Goal: Find contact information: Find contact information

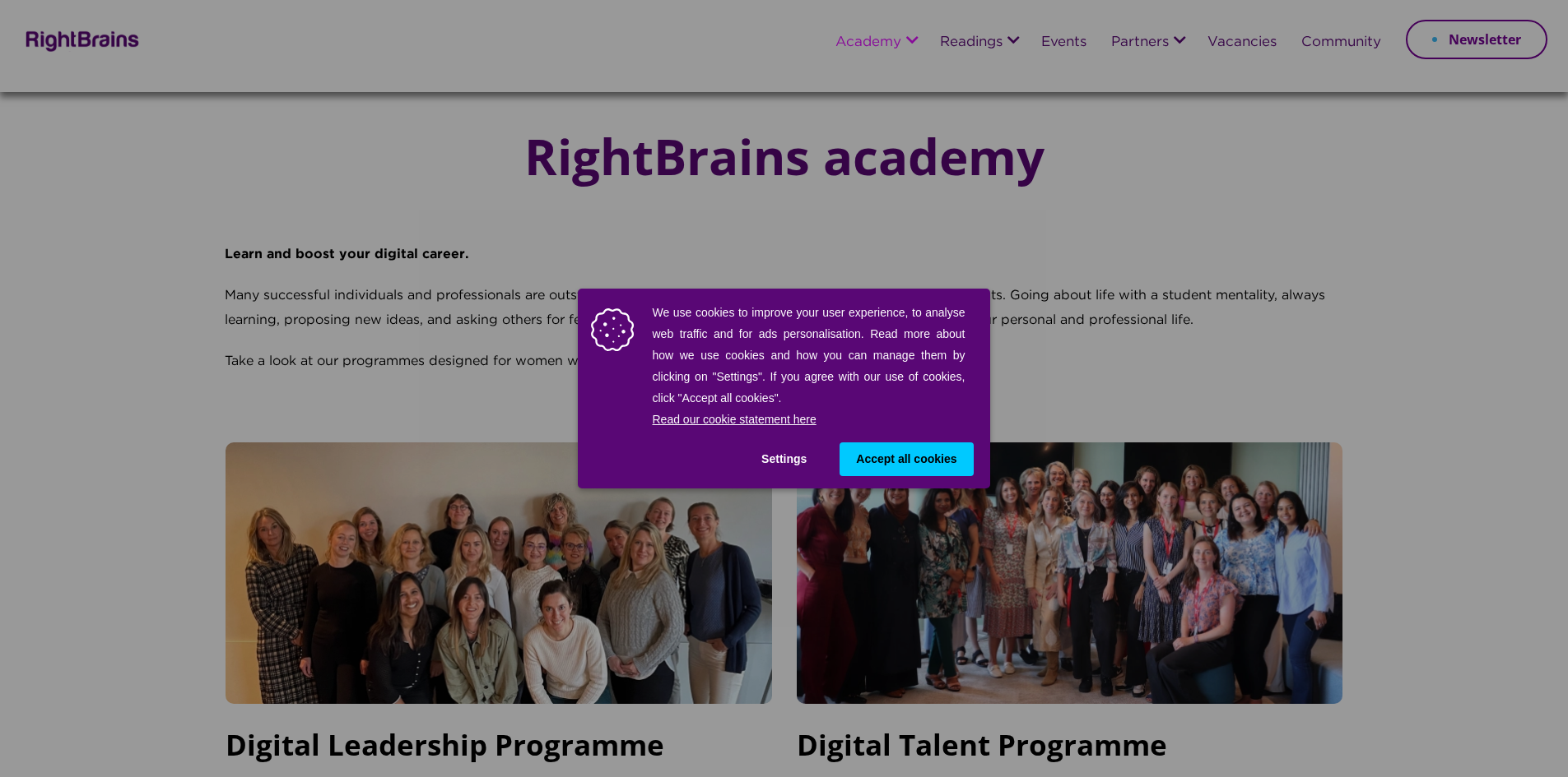
click at [874, 463] on span "Accept all cookies" at bounding box center [906, 459] width 101 height 17
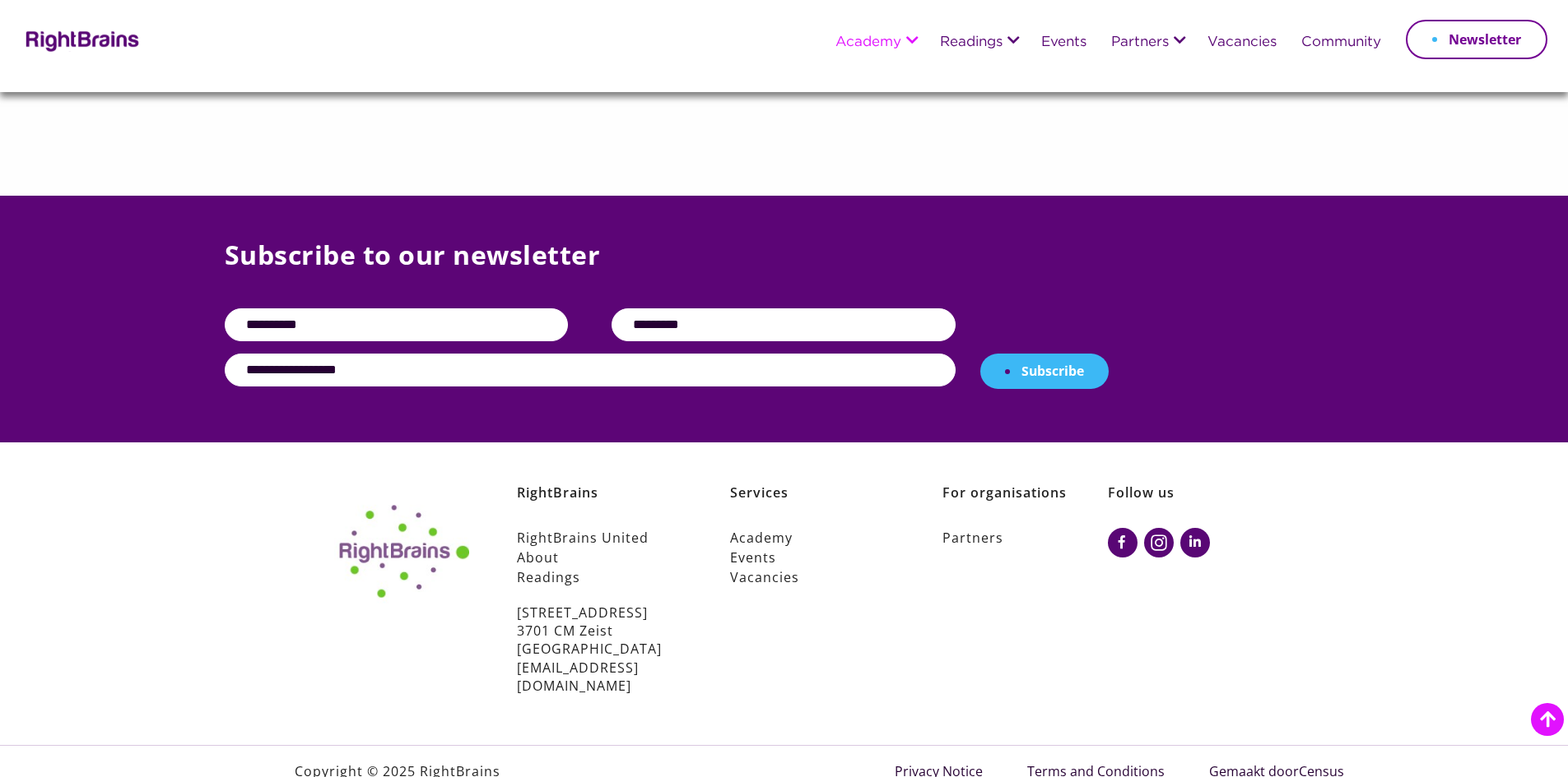
scroll to position [1250, 0]
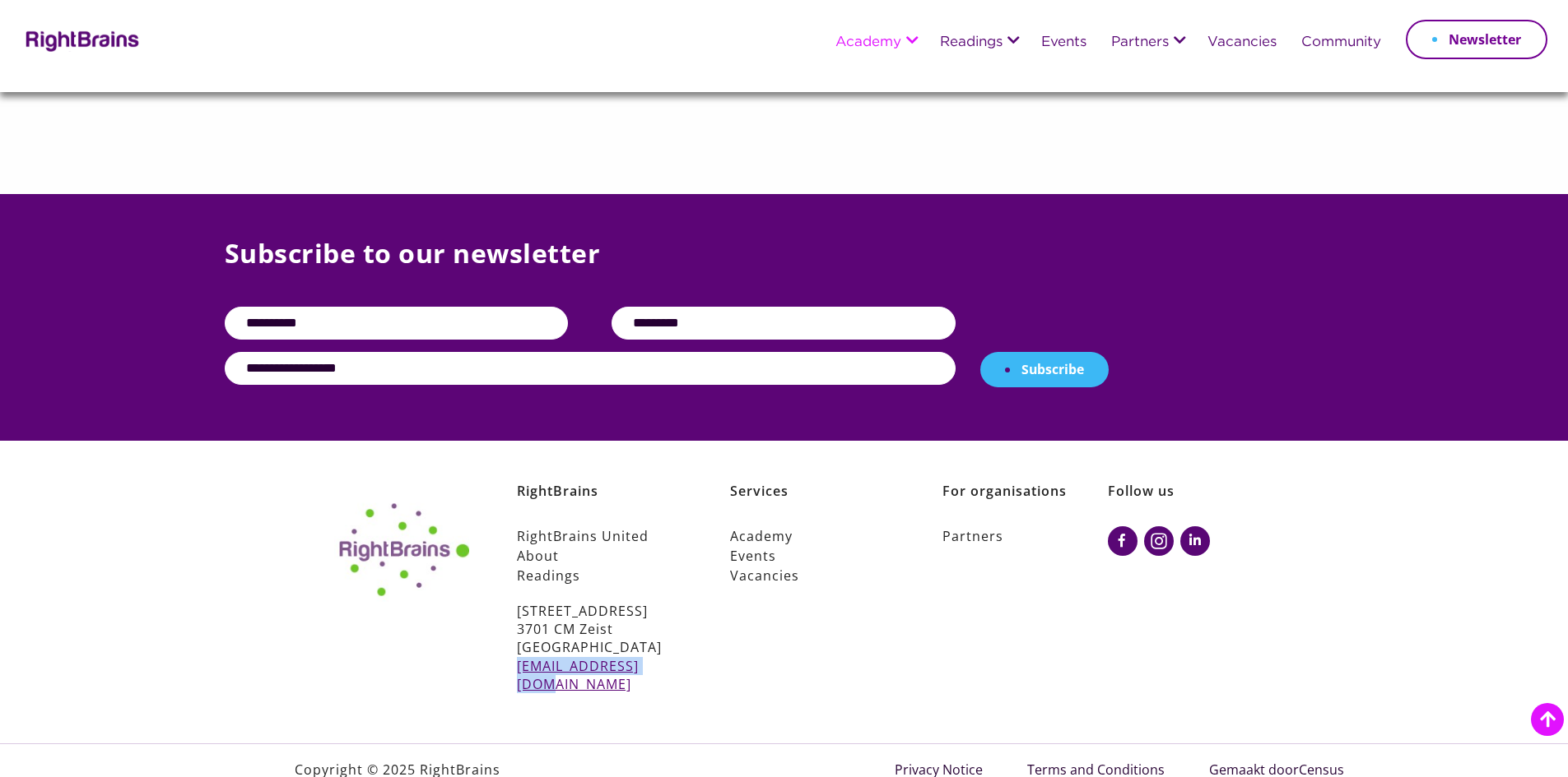
drag, startPoint x: 514, startPoint y: 667, endPoint x: 653, endPoint y: 665, distance: 139.0
click at [653, 665] on div "RightBrains RightBrains United About Readings [STREET_ADDRESS] [EMAIL_ADDRESS][…" at bounding box center [575, 588] width 213 height 212
copy link "[EMAIL_ADDRESS][DOMAIN_NAME]"
drag, startPoint x: 516, startPoint y: 613, endPoint x: 617, endPoint y: 627, distance: 102.0
click at [617, 627] on div "RightBrains RightBrains United About Readings [STREET_ADDRESS] [EMAIL_ADDRESS][…" at bounding box center [575, 588] width 213 height 212
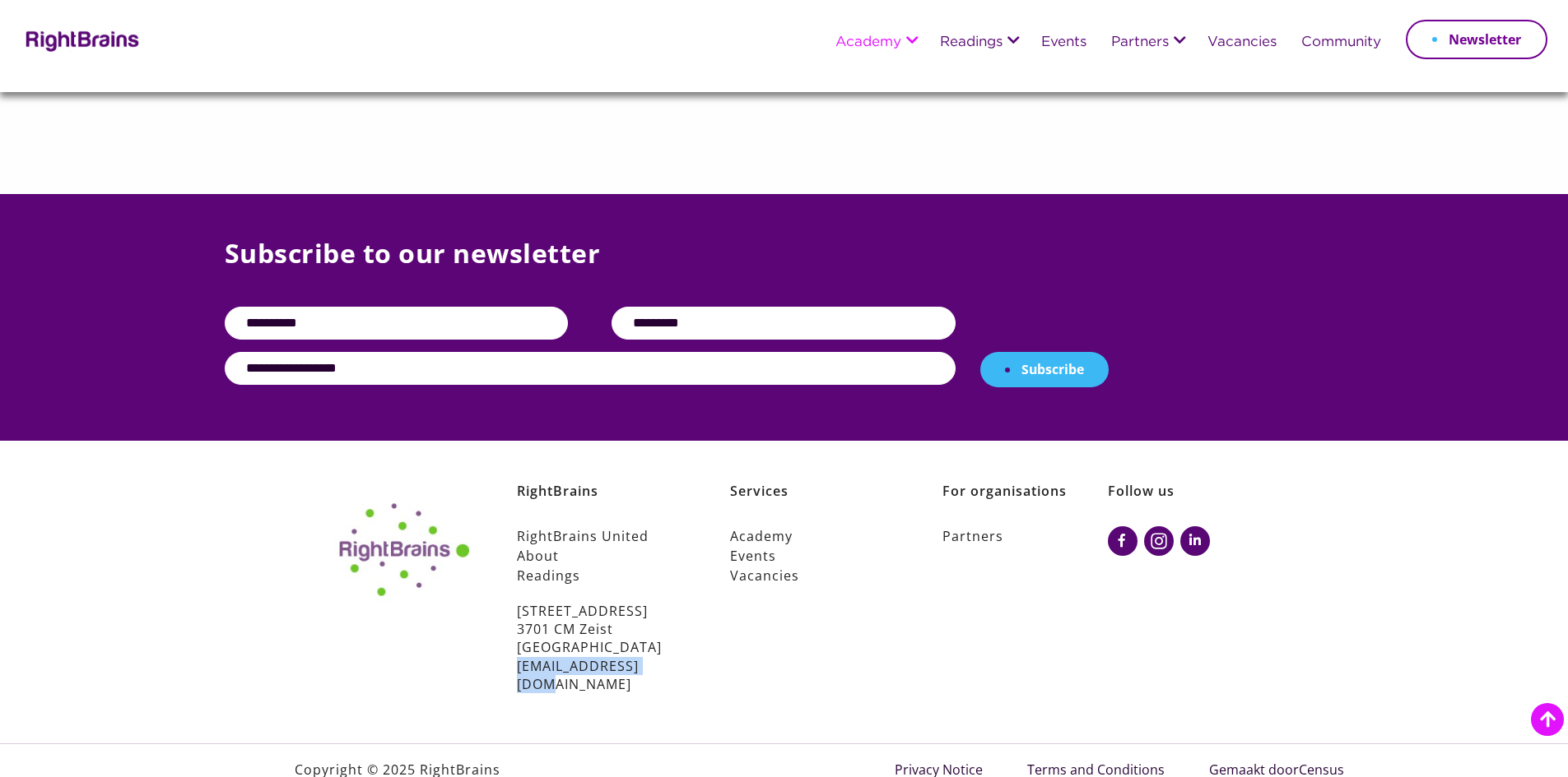
copy p "[STREET_ADDRESS]"
click at [543, 556] on link "About" at bounding box center [599, 556] width 165 height 20
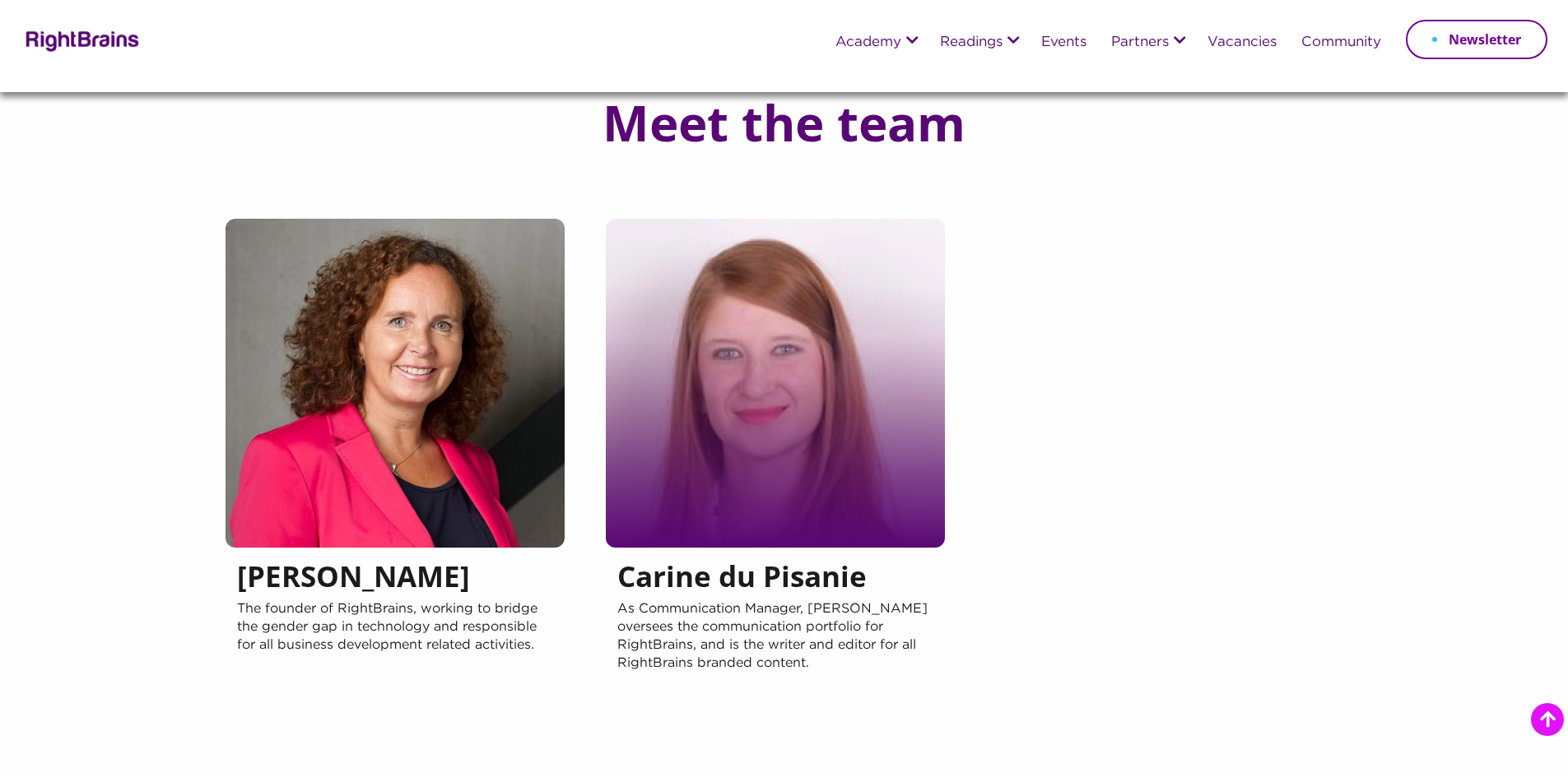
scroll to position [247, 0]
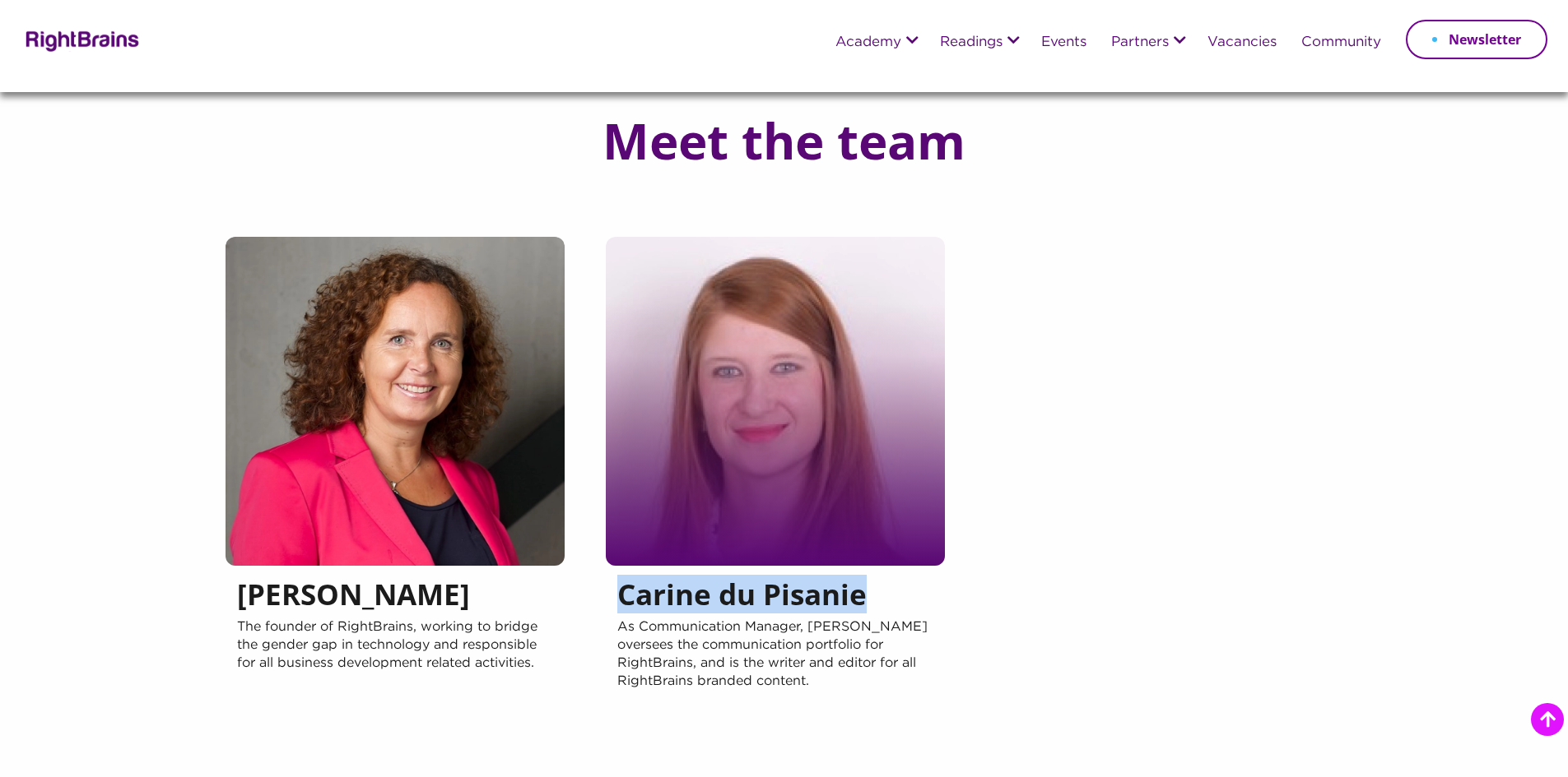
drag, startPoint x: 867, startPoint y: 590, endPoint x: 622, endPoint y: 587, distance: 245.0
click at [622, 587] on h5 "Carine du Pisanie" at bounding box center [776, 598] width 316 height 40
copy h5 "Carine du Pisanie"
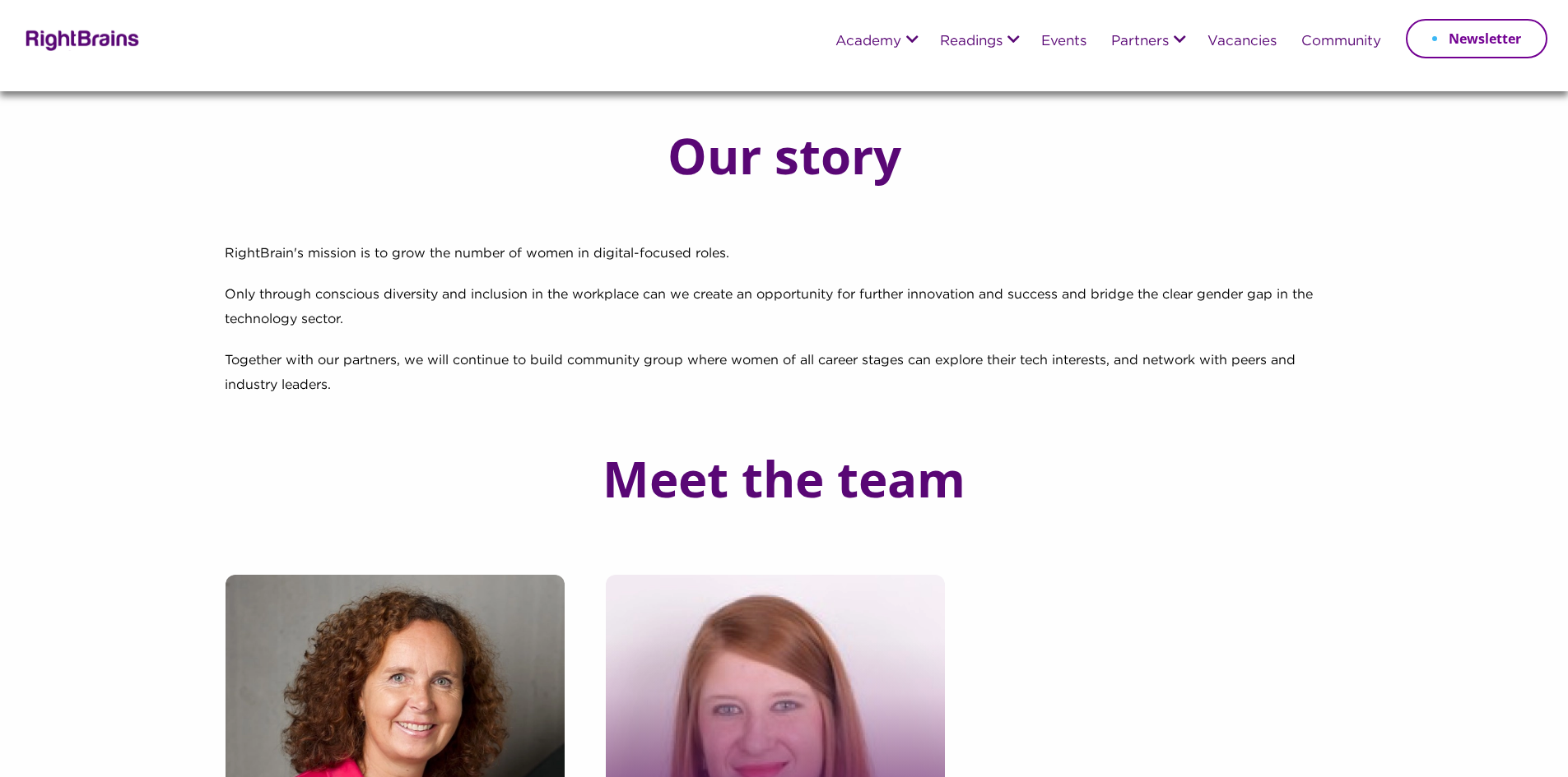
scroll to position [0, 0]
